Goal: Find specific page/section: Find specific page/section

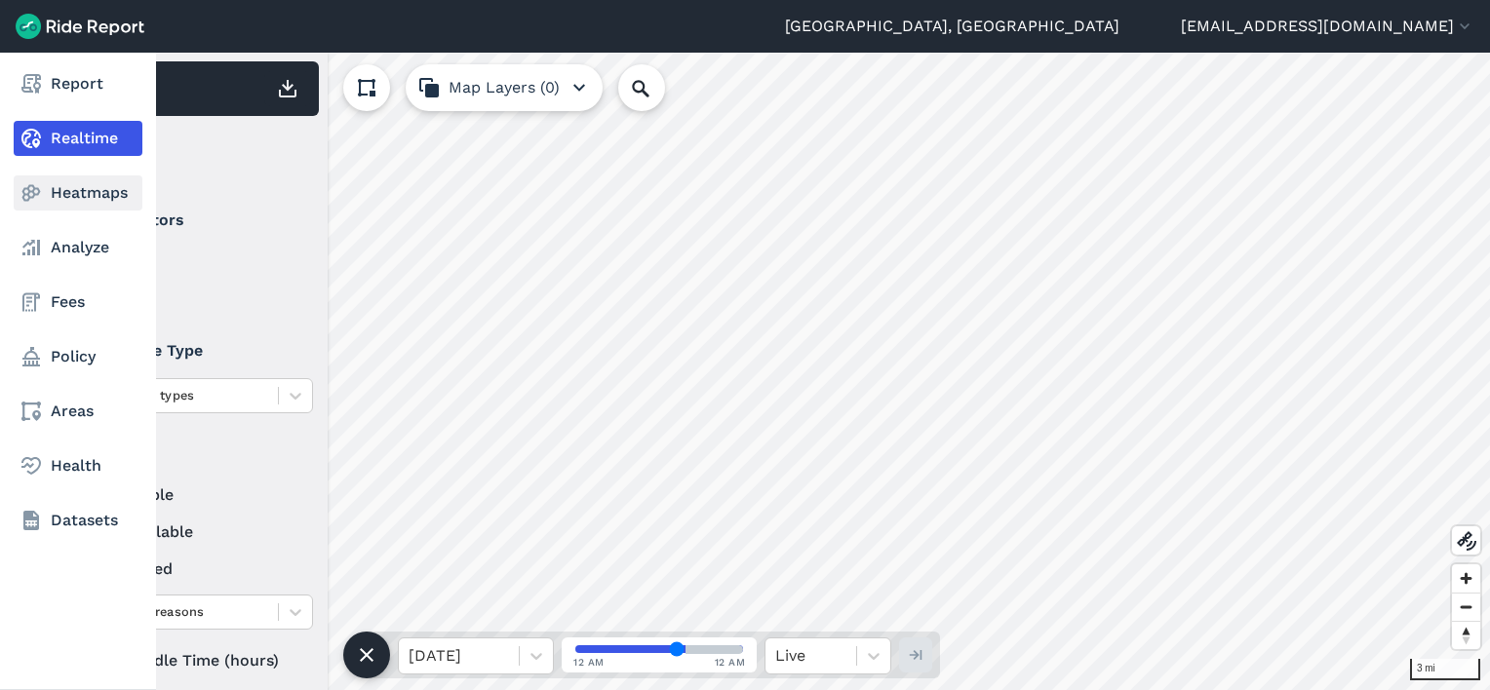
click at [63, 199] on link "Heatmaps" at bounding box center [78, 193] width 129 height 35
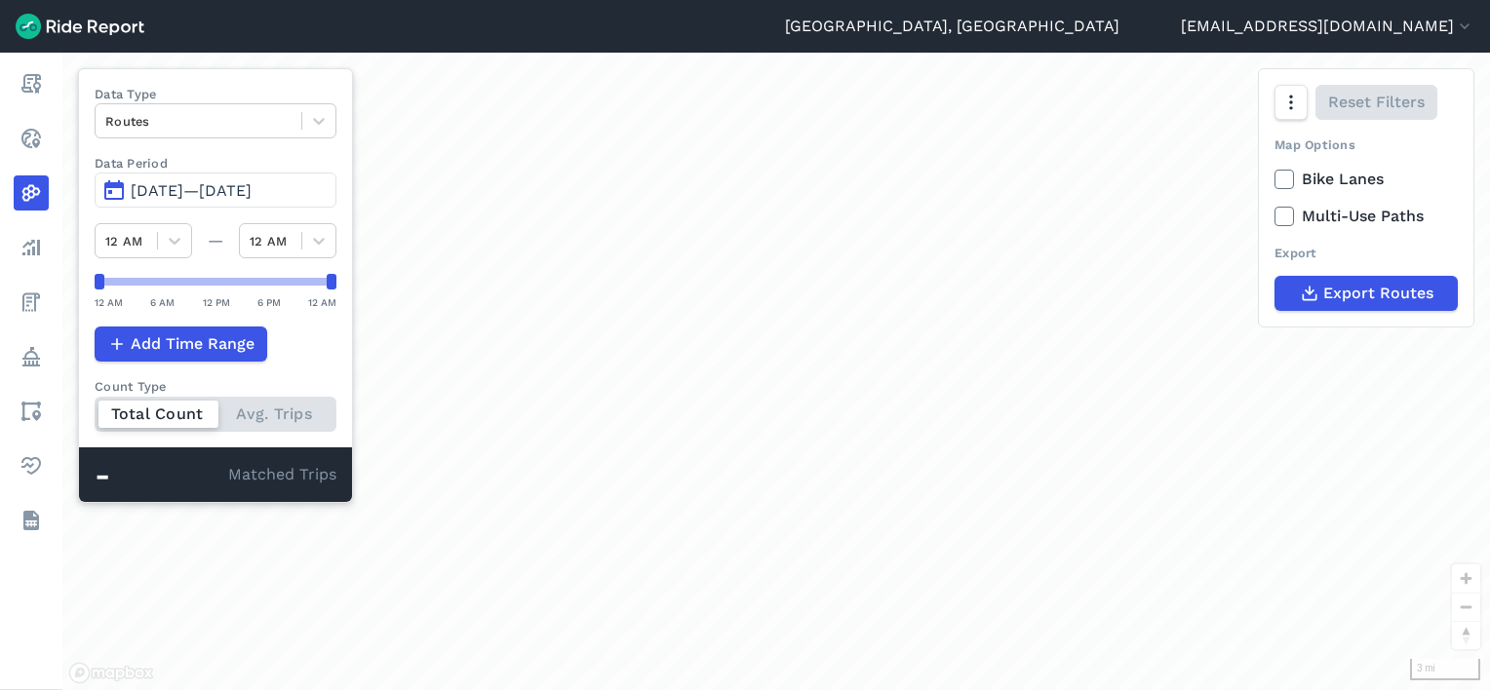
click at [160, 193] on span "[DATE]—[DATE]" at bounding box center [191, 190] width 121 height 19
drag, startPoint x: 577, startPoint y: 438, endPoint x: 587, endPoint y: 437, distance: 9.8
click at [573, 437] on div "loading" at bounding box center [776, 372] width 1428 height 638
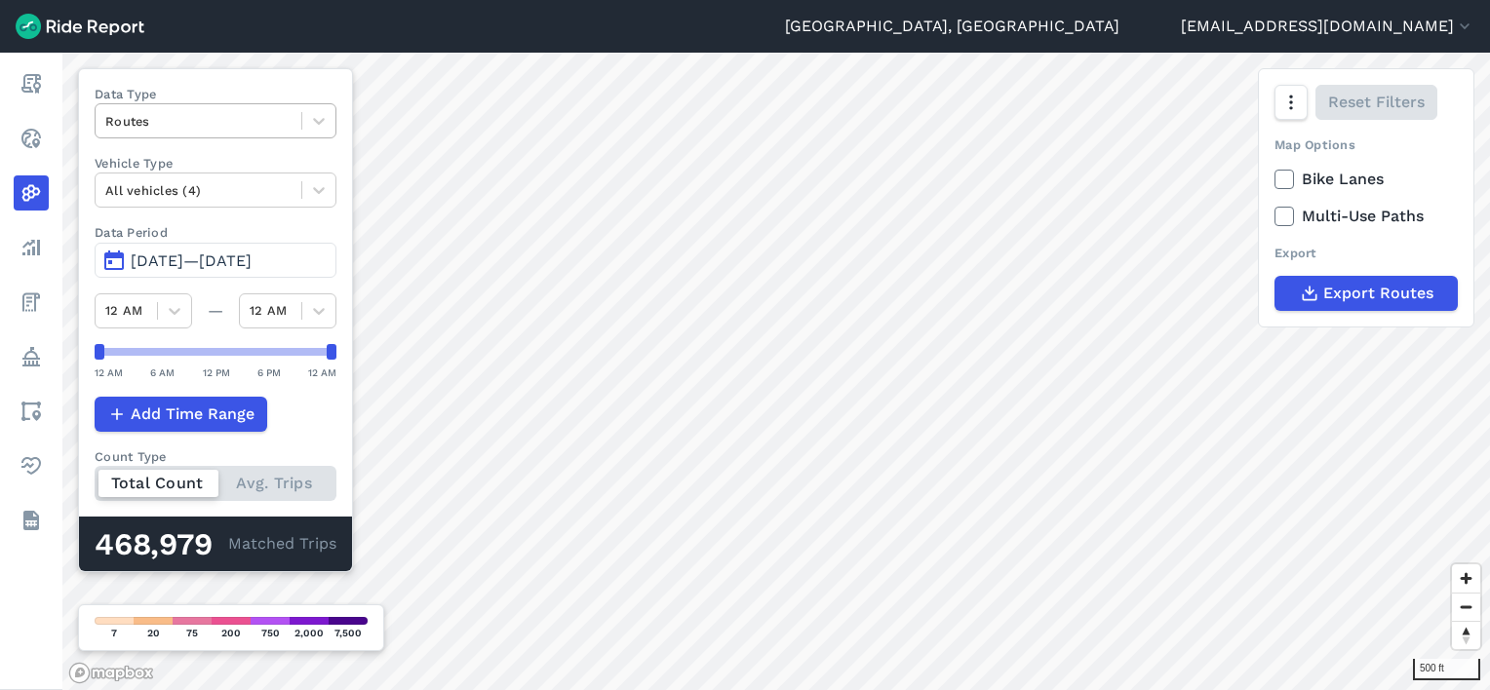
click at [183, 124] on div at bounding box center [198, 121] width 186 height 22
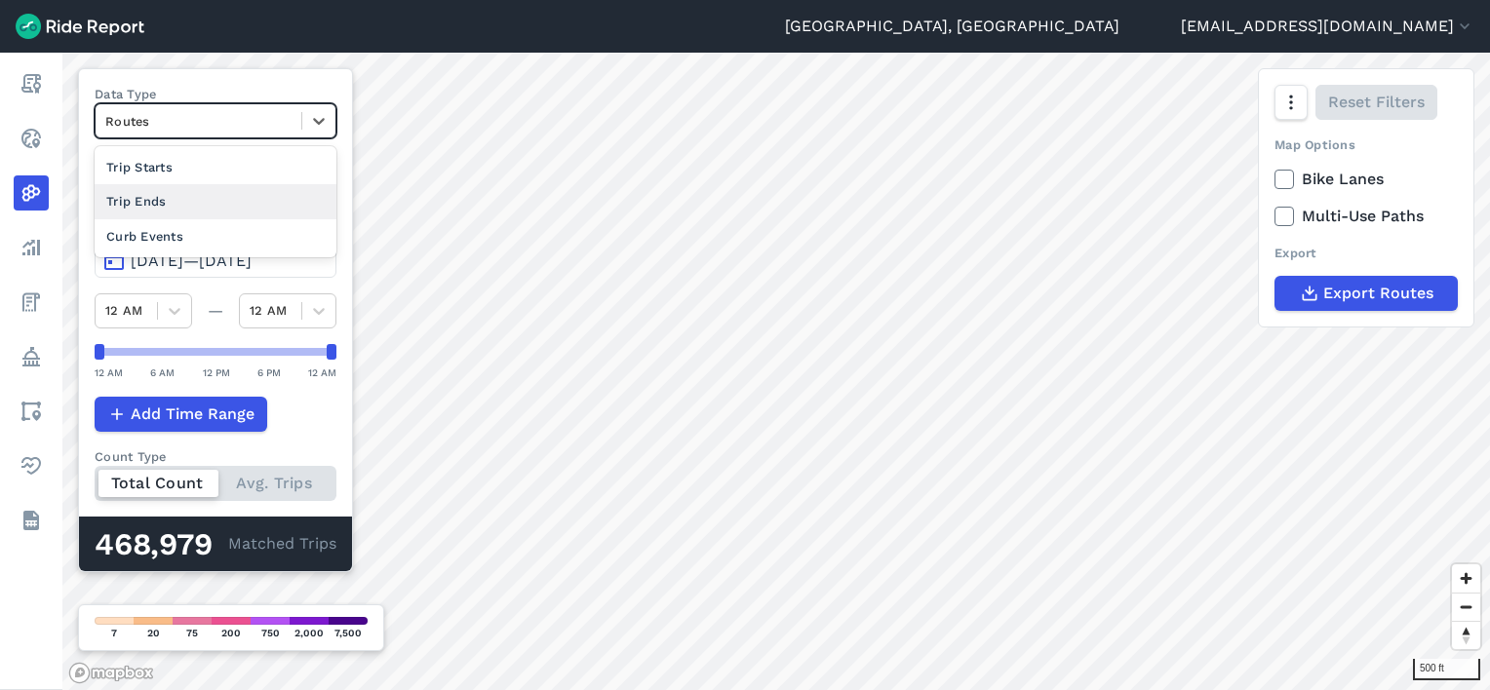
click at [177, 205] on div "Trip Ends" at bounding box center [216, 201] width 242 height 34
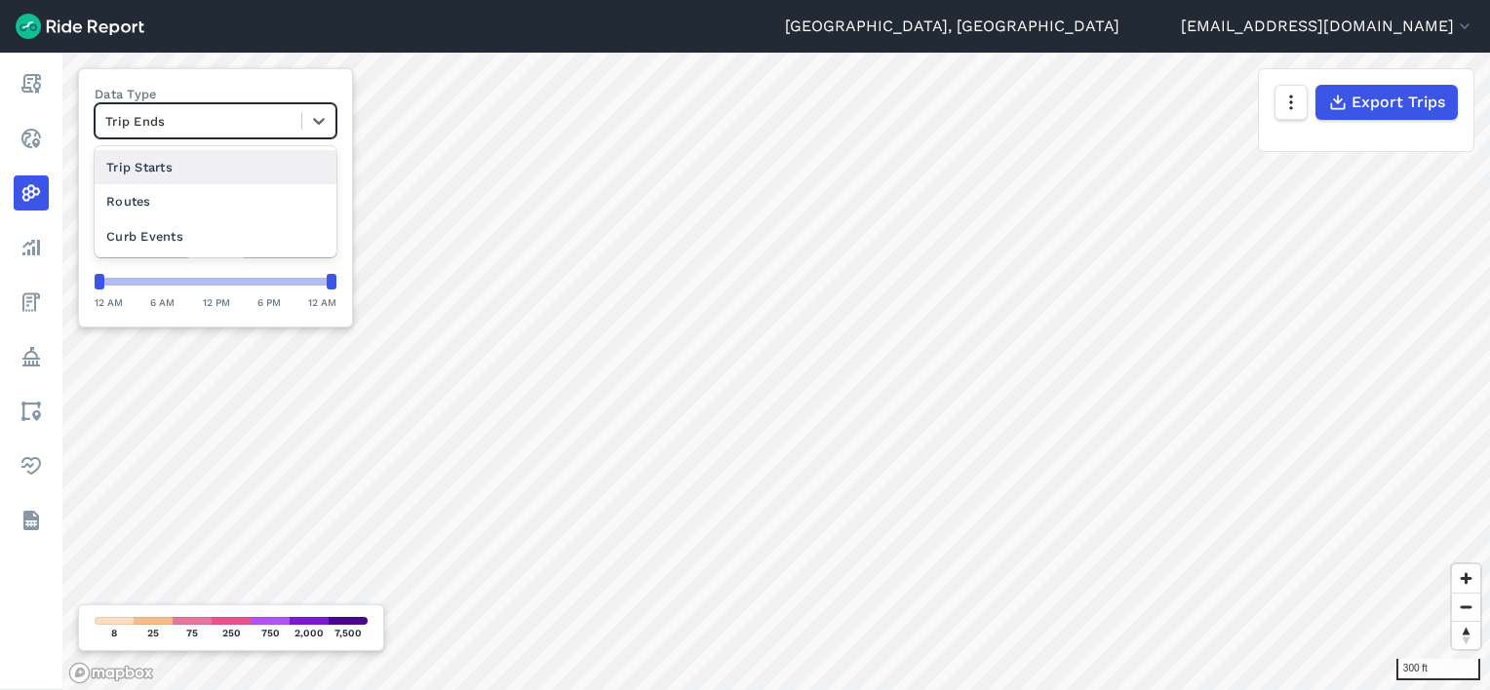
click at [215, 115] on div at bounding box center [198, 121] width 186 height 22
click at [158, 243] on div "Curb Events" at bounding box center [216, 236] width 242 height 34
